Goal: Information Seeking & Learning: Learn about a topic

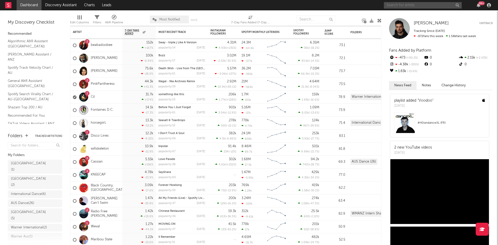
click at [400, 4] on input "text" at bounding box center [423, 5] width 78 height 6
type input "the slingers"
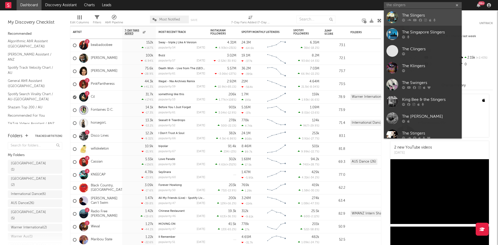
click at [417, 15] on div "The Slingers" at bounding box center [430, 15] width 57 height 6
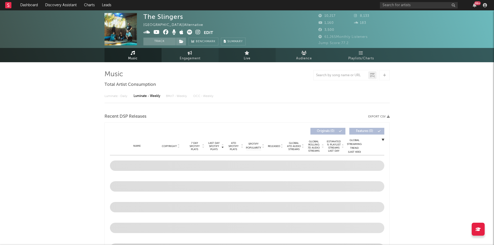
select select "6m"
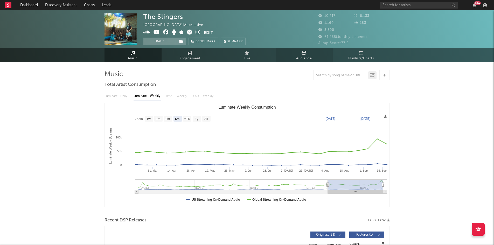
click at [313, 57] on link "Audience" at bounding box center [304, 55] width 57 height 14
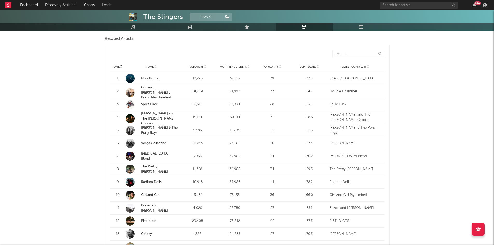
scroll to position [181, 0]
drag, startPoint x: 148, startPoint y: 102, endPoint x: 103, endPoint y: 83, distance: 48.9
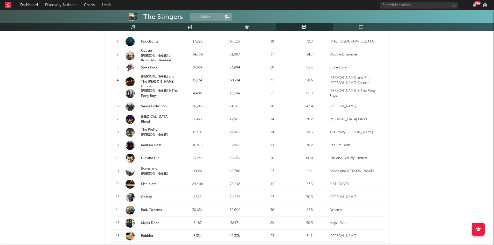
scroll to position [233, 0]
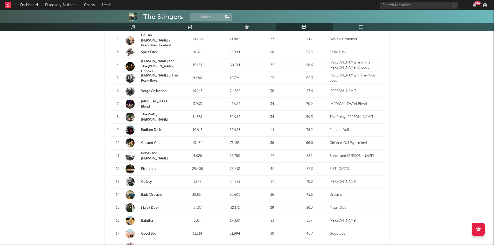
click at [146, 51] on link "Spike Fuck" at bounding box center [149, 52] width 17 height 3
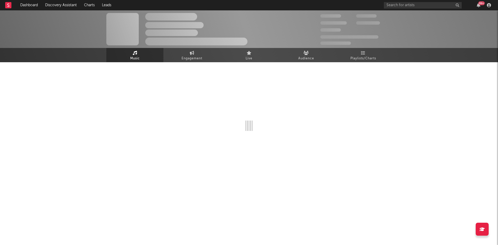
select select "6m"
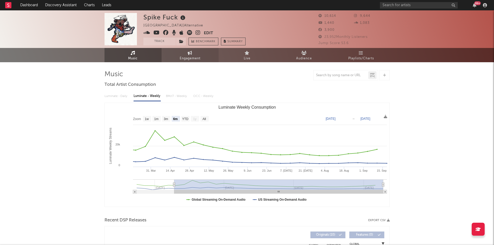
click at [174, 52] on link "Engagement" at bounding box center [189, 55] width 57 height 14
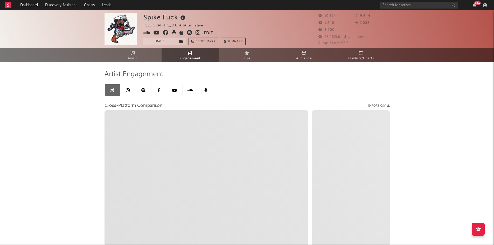
select select "1w"
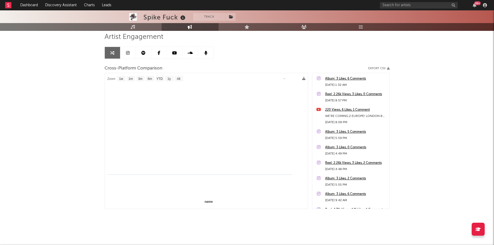
select select "1m"
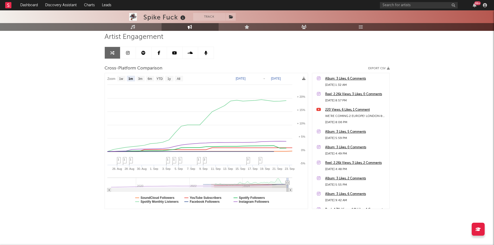
scroll to position [38, 0]
click at [254, 196] on text "Spotify Followers" at bounding box center [252, 198] width 26 height 4
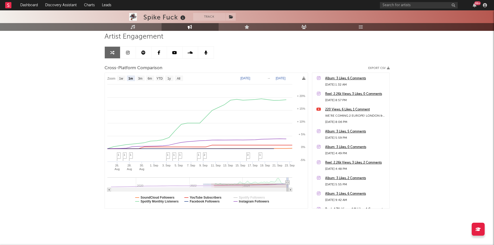
select select "1m"
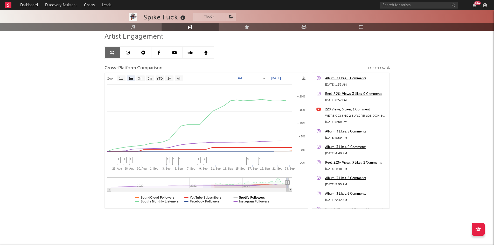
click at [254, 196] on text "Spotify Followers" at bounding box center [252, 198] width 26 height 4
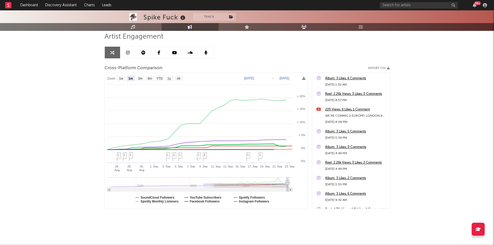
select select "1m"
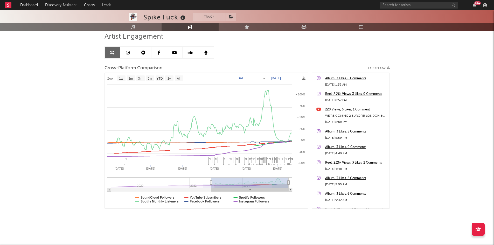
type input "[DATE]"
drag, startPoint x: 272, startPoint y: 183, endPoint x: 211, endPoint y: 186, distance: 61.5
click at [211, 186] on g at bounding box center [199, 184] width 185 height 14
select select "1w"
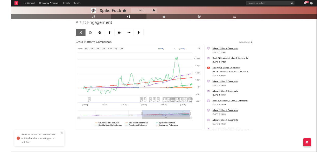
scroll to position [37, 0]
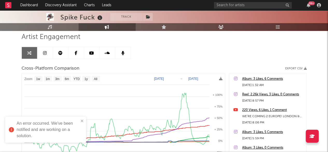
select select "1w"
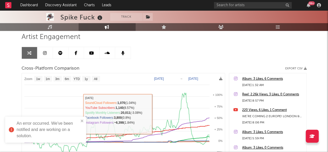
click at [84, 121] on div "An error occurred. We've been notified and are working on a solution." at bounding box center [45, 129] width 81 height 26
